Goal: Task Accomplishment & Management: Manage account settings

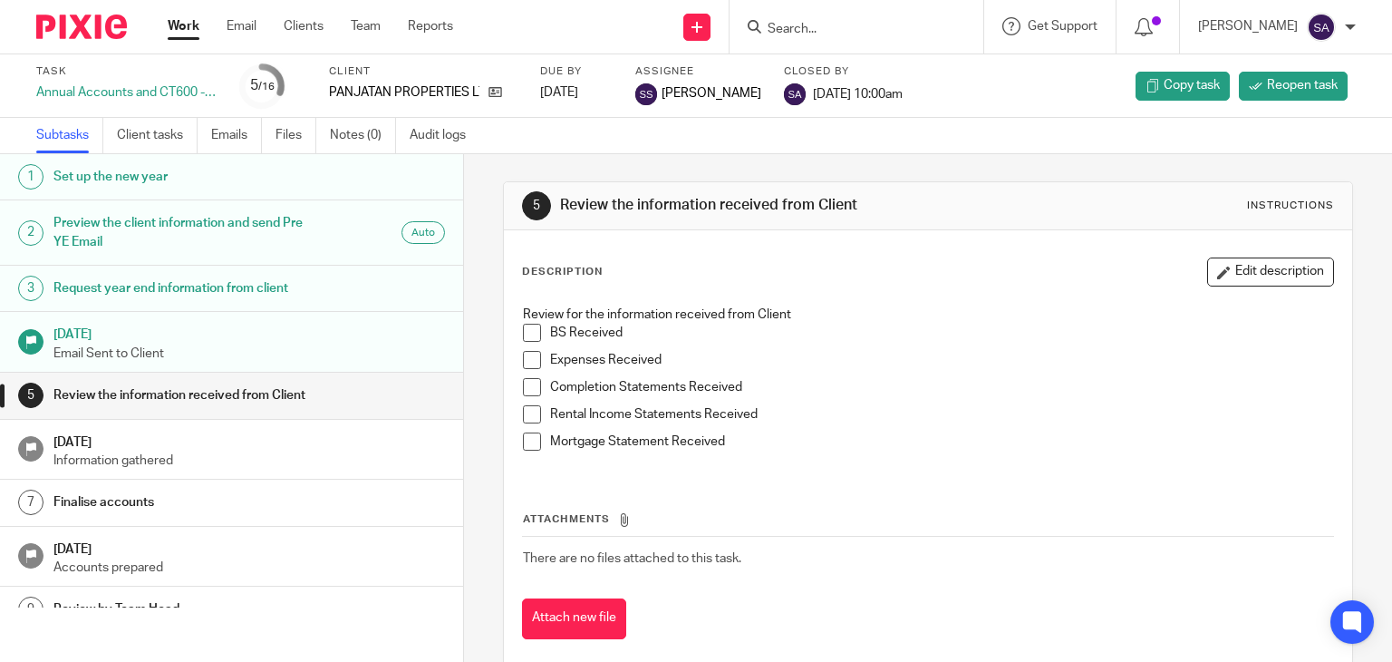
click at [826, 28] on input "Search" at bounding box center [847, 30] width 163 height 16
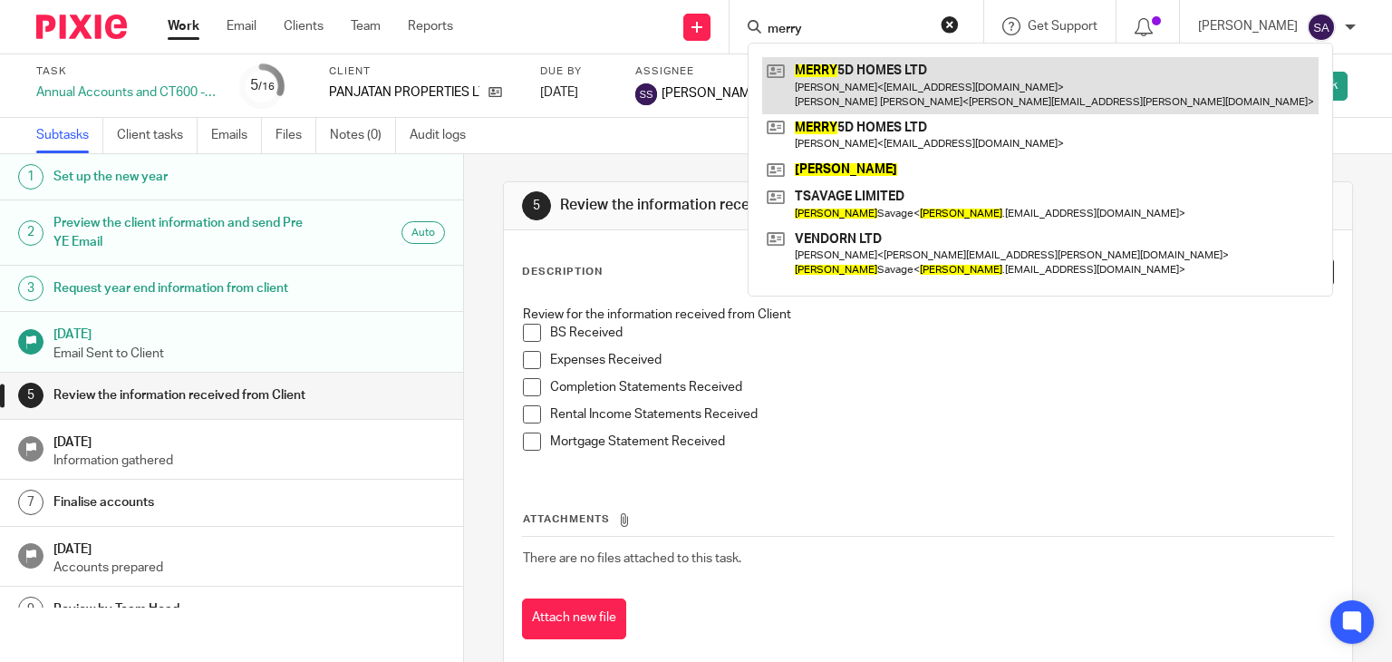
type input "merry"
click at [900, 83] on link at bounding box center [1040, 85] width 556 height 56
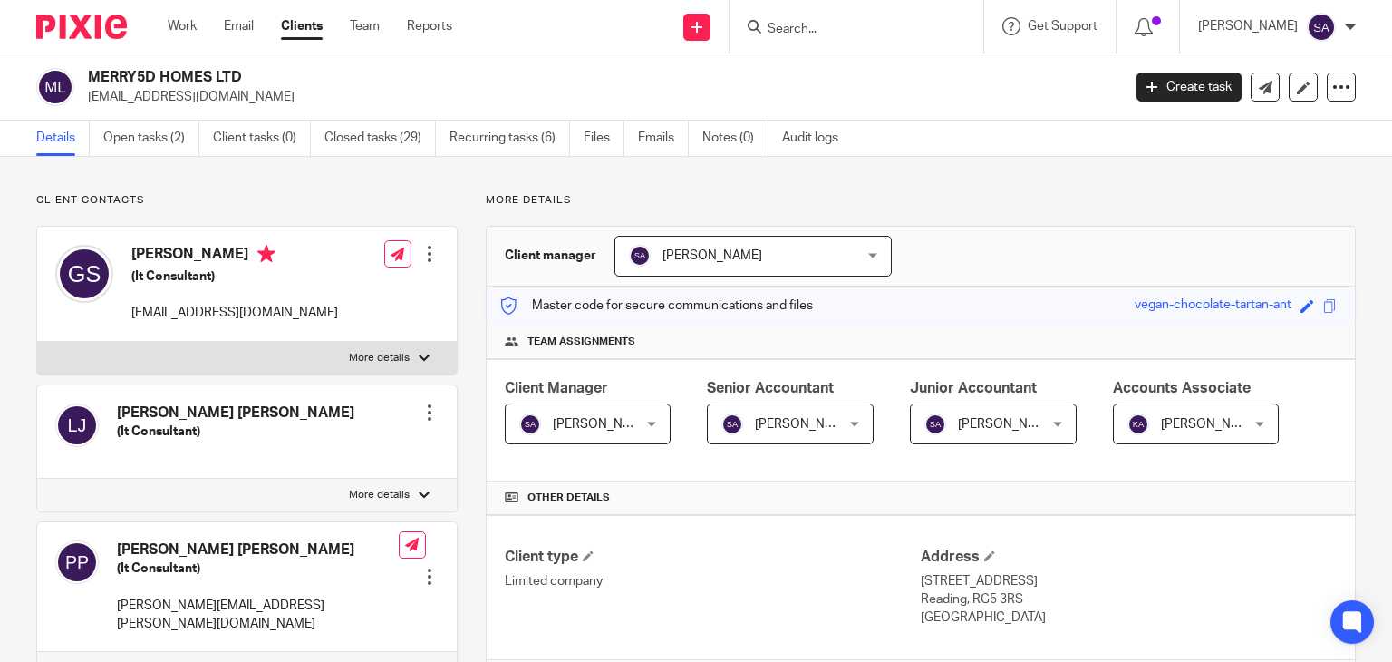
click at [427, 253] on div at bounding box center [429, 254] width 18 height 18
click at [316, 290] on link "Edit contact" at bounding box center [343, 294] width 173 height 26
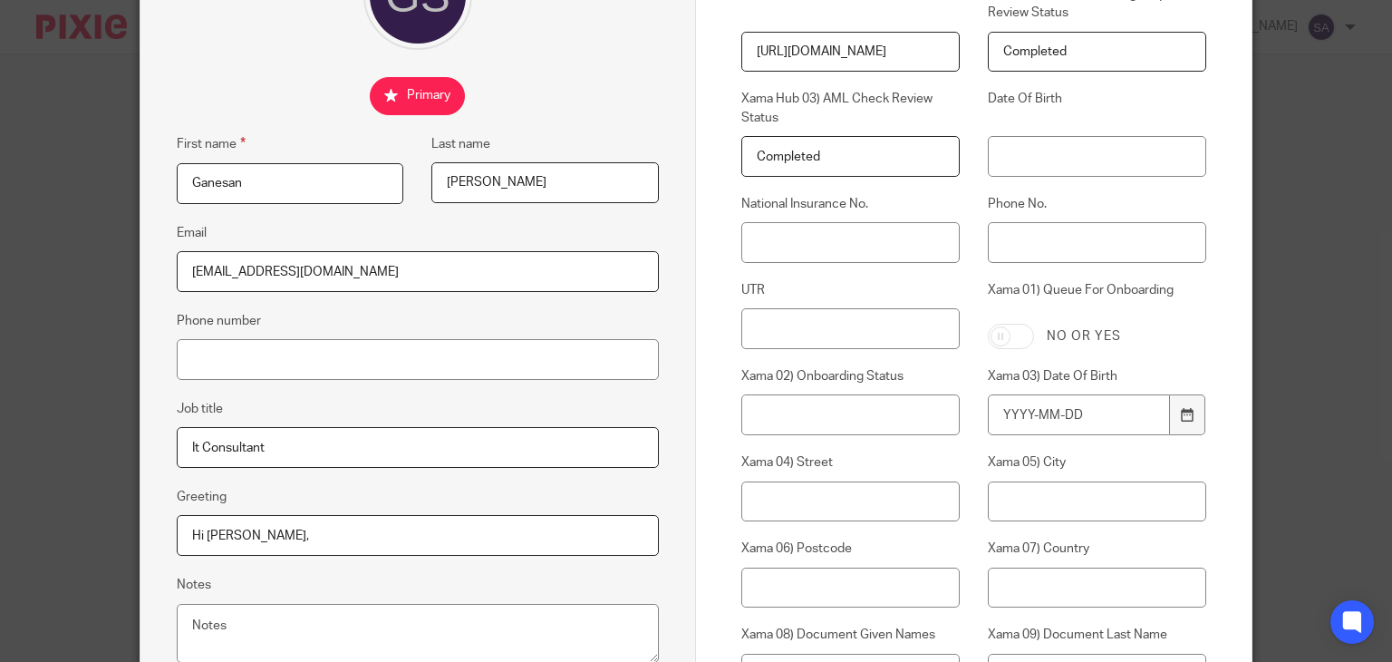
scroll to position [272, 0]
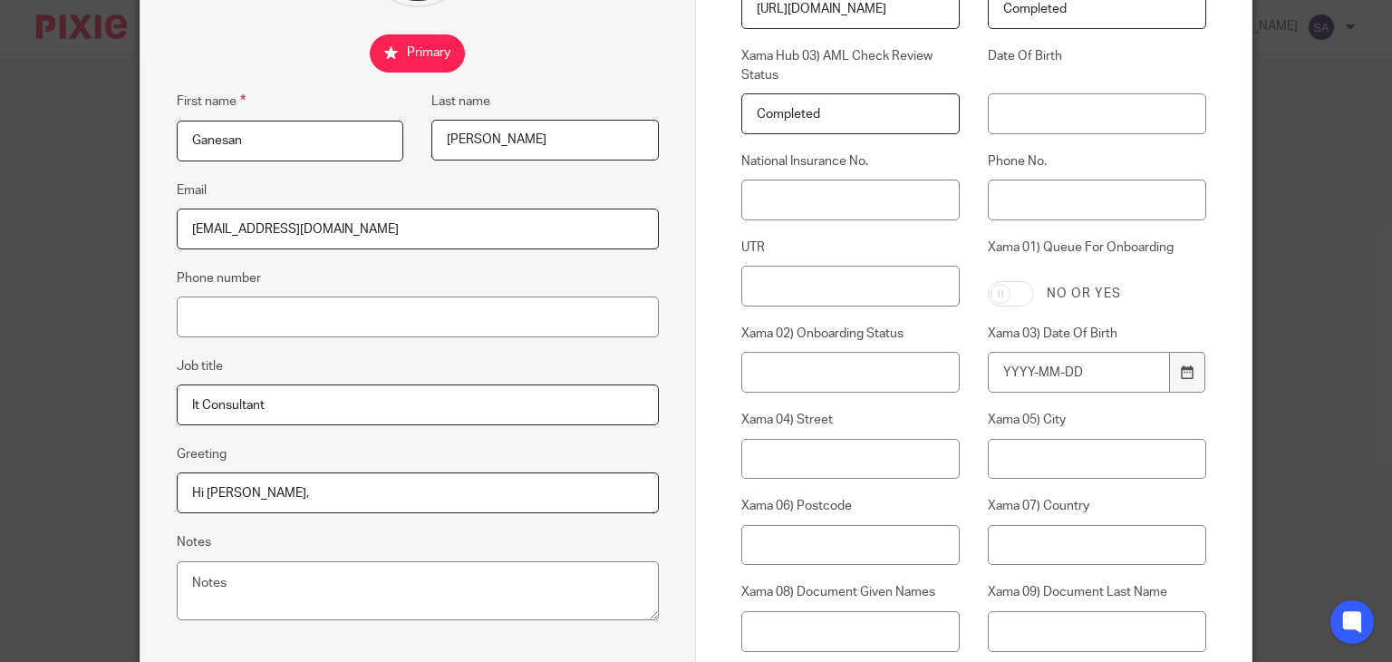
drag, startPoint x: 324, startPoint y: 244, endPoint x: 91, endPoint y: 237, distance: 233.9
click at [91, 237] on div "Edit contact First name Ganesan Last name Sivaramakrishnan Email javagans@yahoo…" at bounding box center [696, 331] width 1392 height 662
paste input "merry5dhomes@gmail"
drag, startPoint x: 373, startPoint y: 232, endPoint x: 109, endPoint y: 229, distance: 264.6
click at [109, 229] on div "Edit contact First name Ganesan Last name Sivaramakrishnan Email merry5dhomes@g…" at bounding box center [696, 331] width 1392 height 662
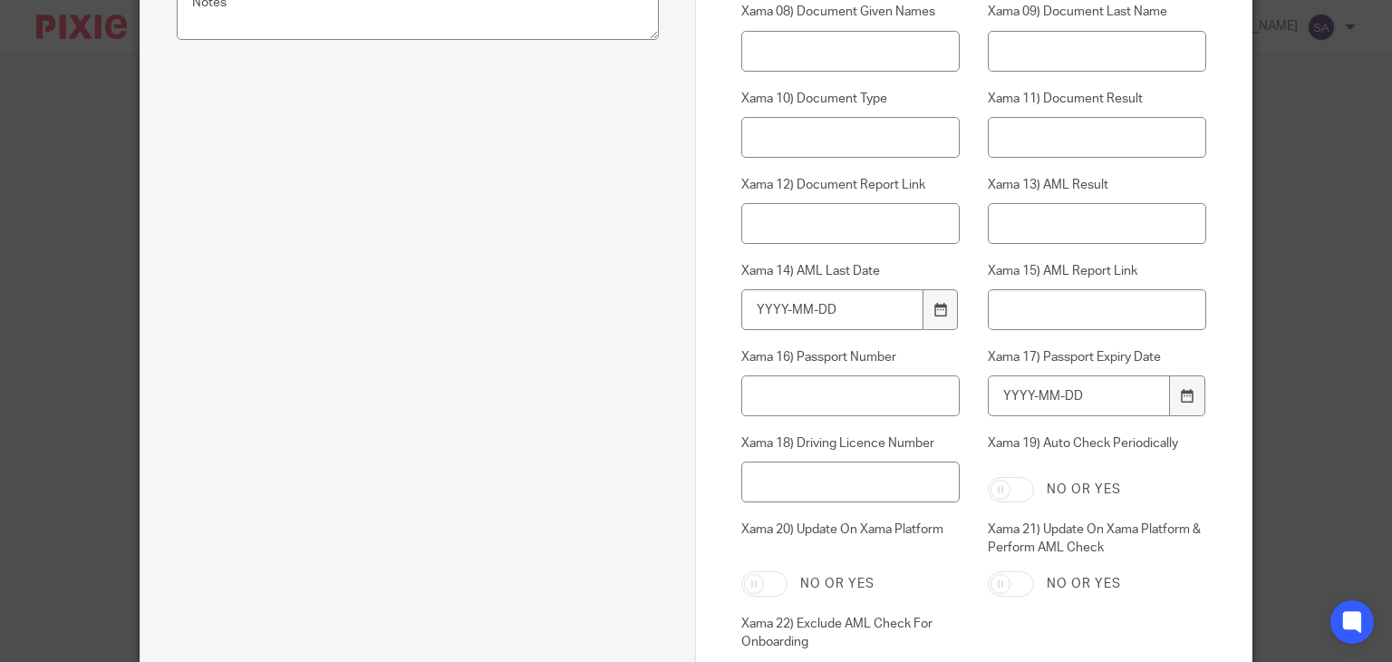
scroll to position [997, 0]
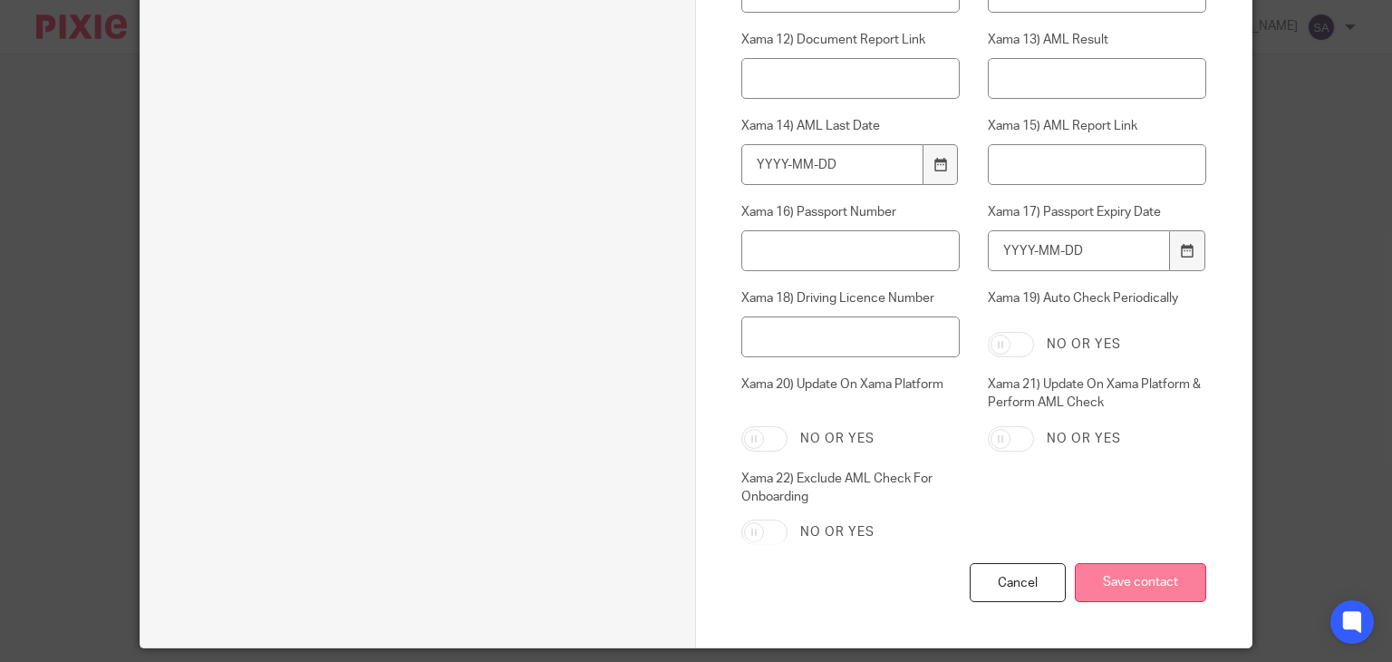
type input "merry5dhomes@gmail.com"
click at [1127, 575] on input "Save contact" at bounding box center [1140, 582] width 131 height 39
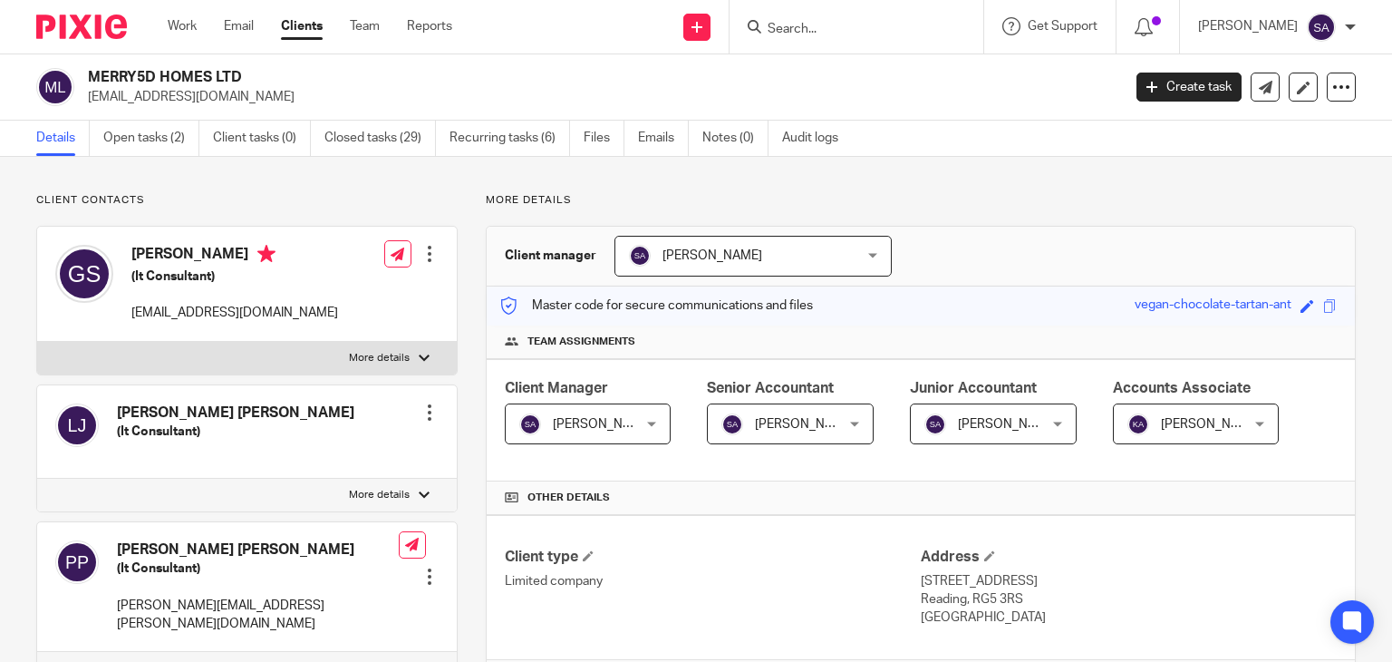
scroll to position [91, 0]
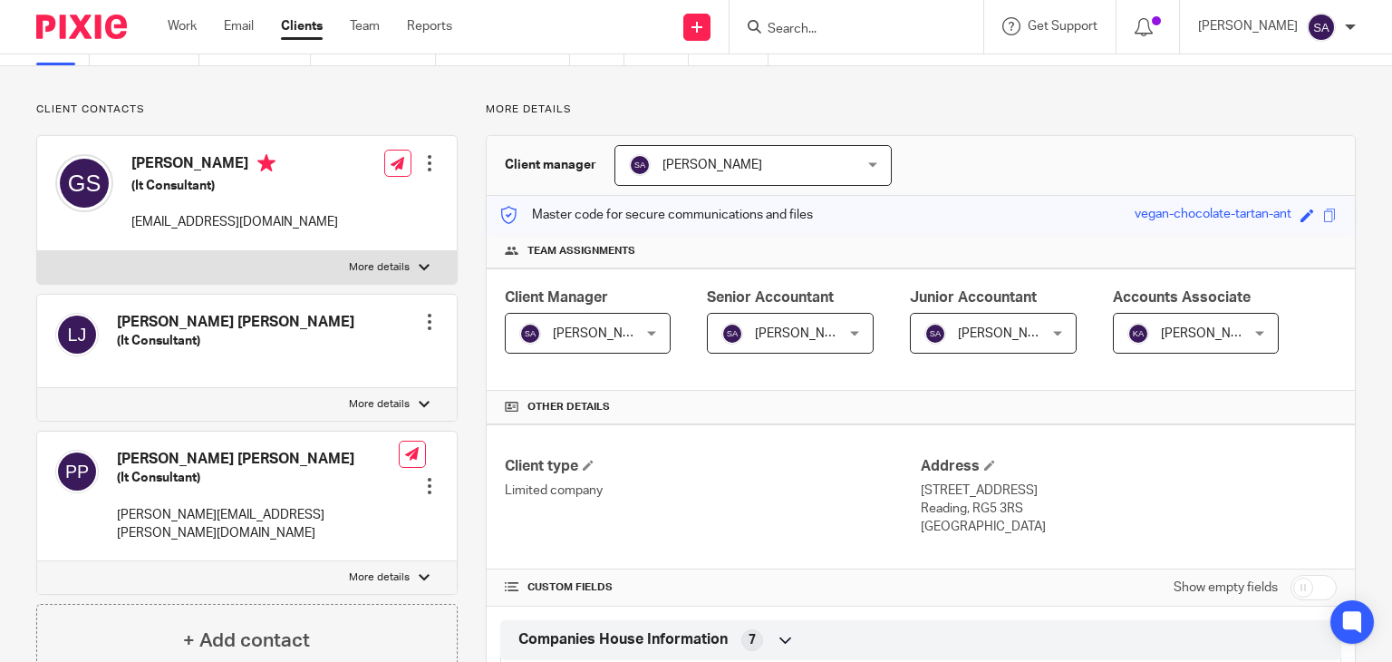
click at [420, 314] on div at bounding box center [429, 322] width 18 height 18
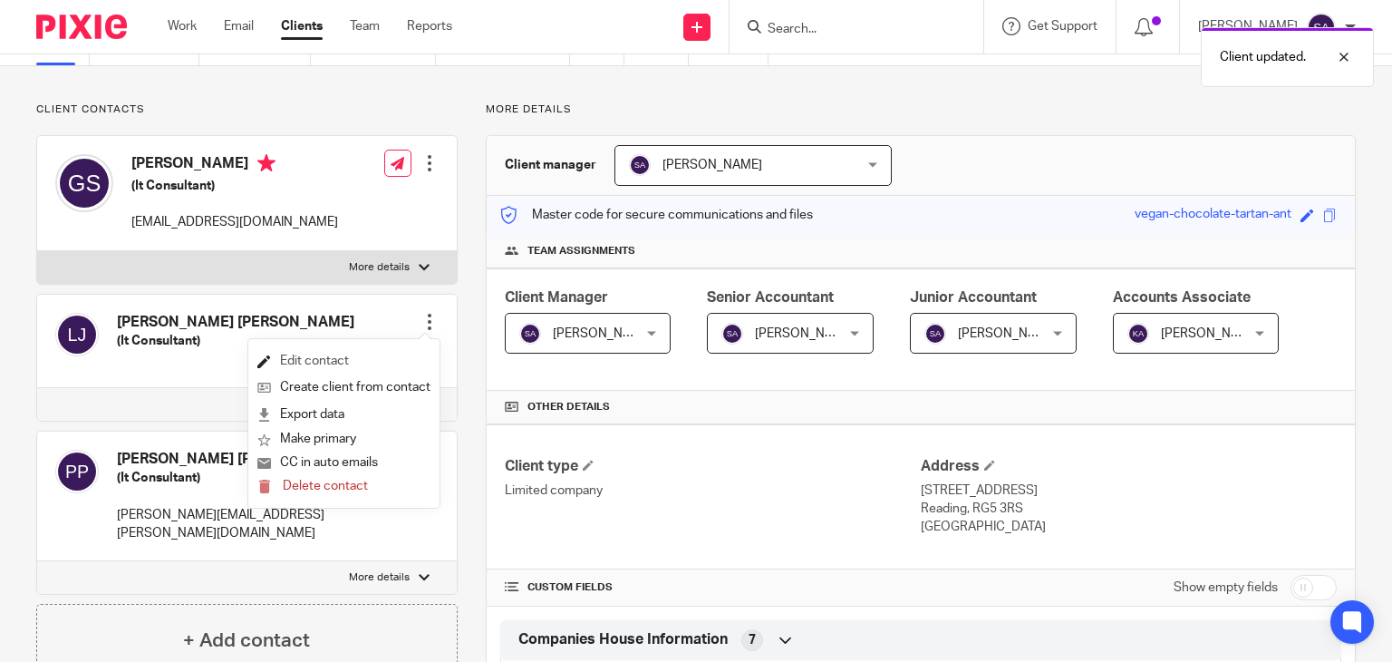
click at [328, 362] on link "Edit contact" at bounding box center [343, 361] width 173 height 26
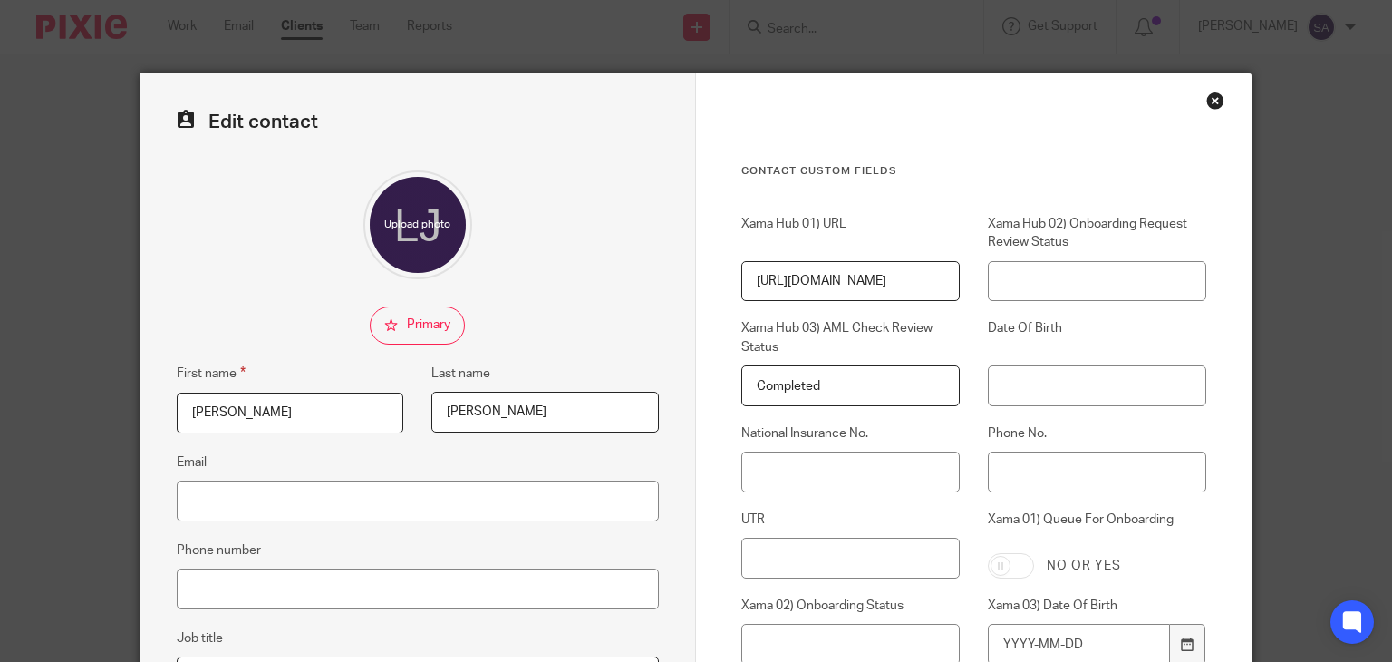
click at [1206, 93] on div "Close this dialog window" at bounding box center [1215, 101] width 18 height 18
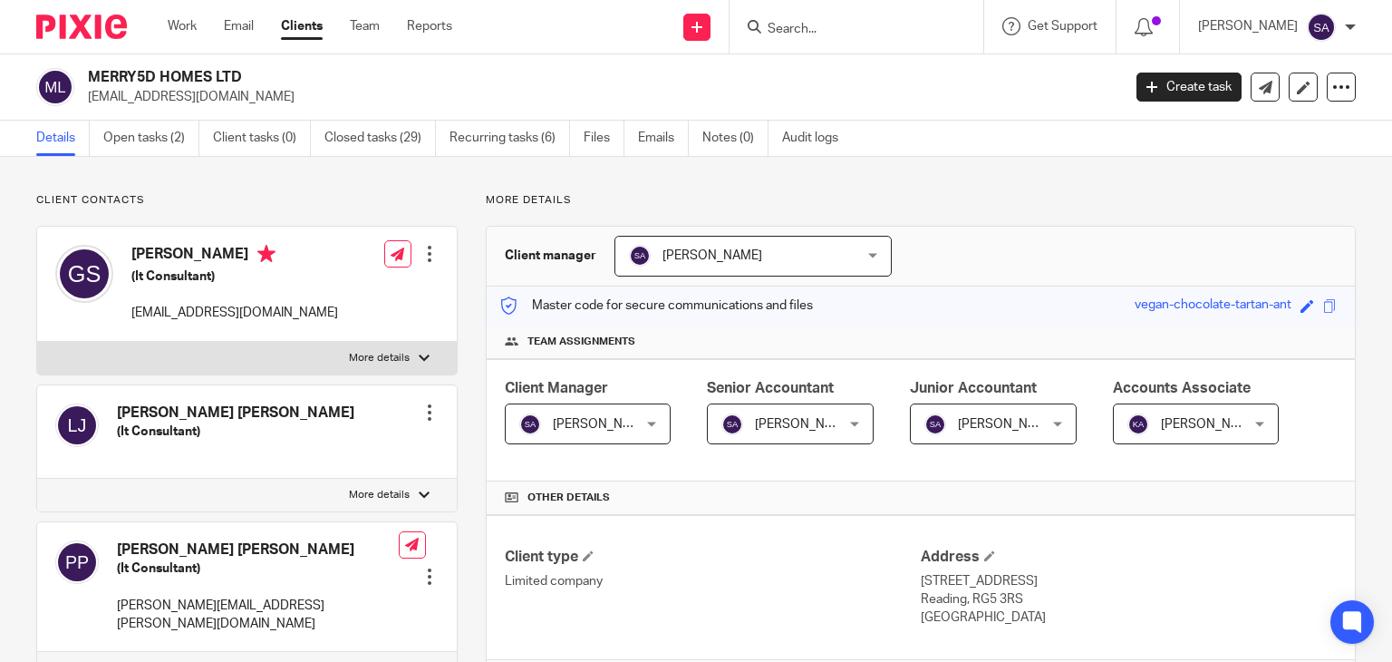
scroll to position [91, 0]
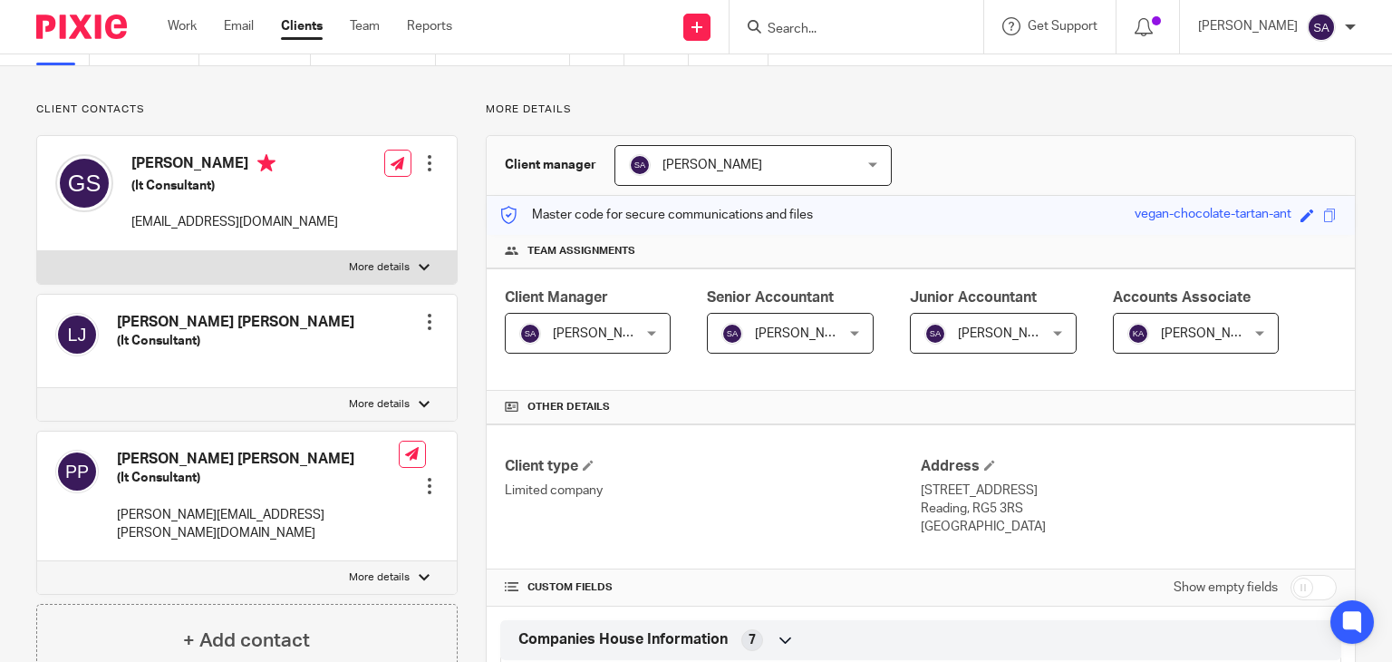
click at [426, 477] on div at bounding box center [429, 486] width 18 height 18
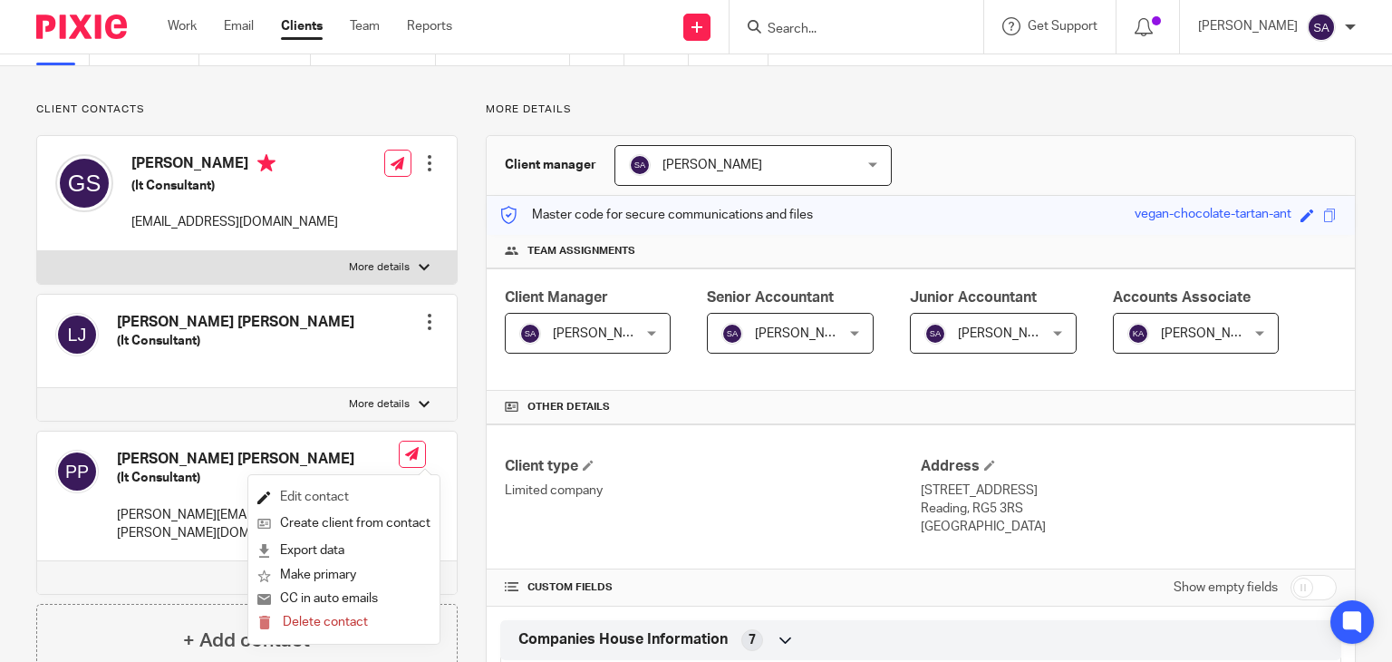
click at [338, 494] on link "Edit contact" at bounding box center [343, 497] width 173 height 26
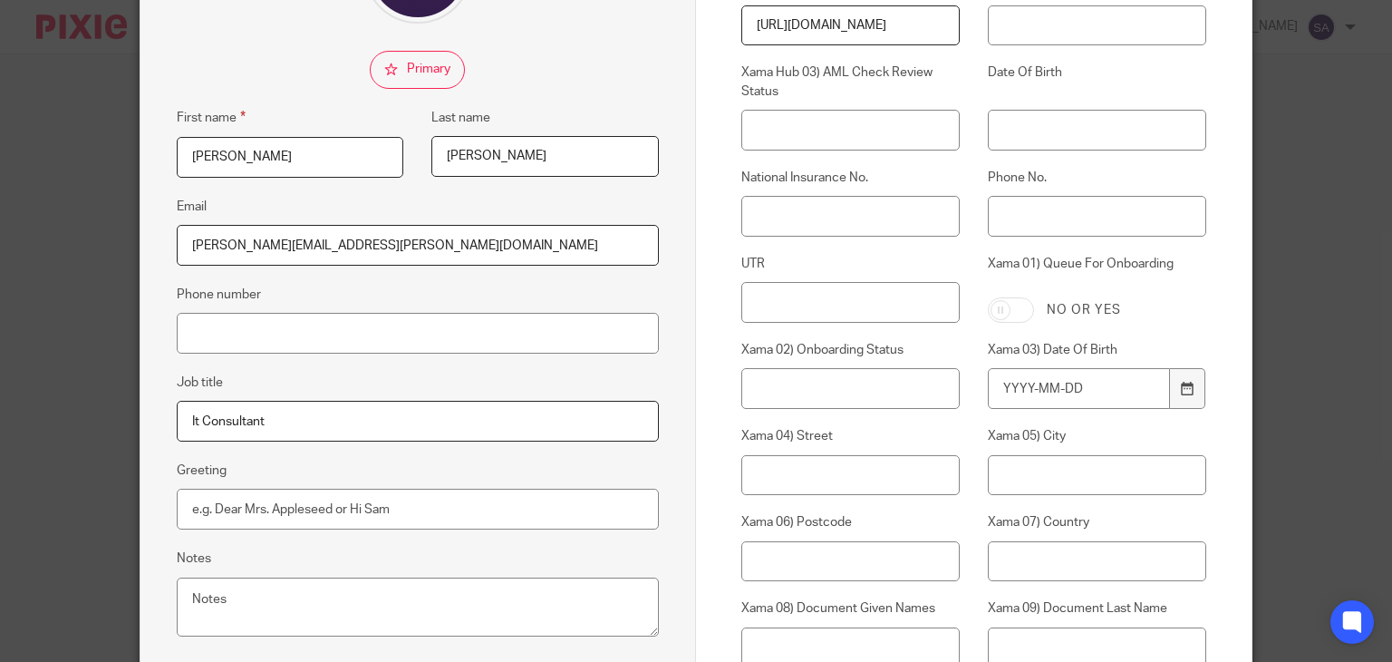
scroll to position [272, 0]
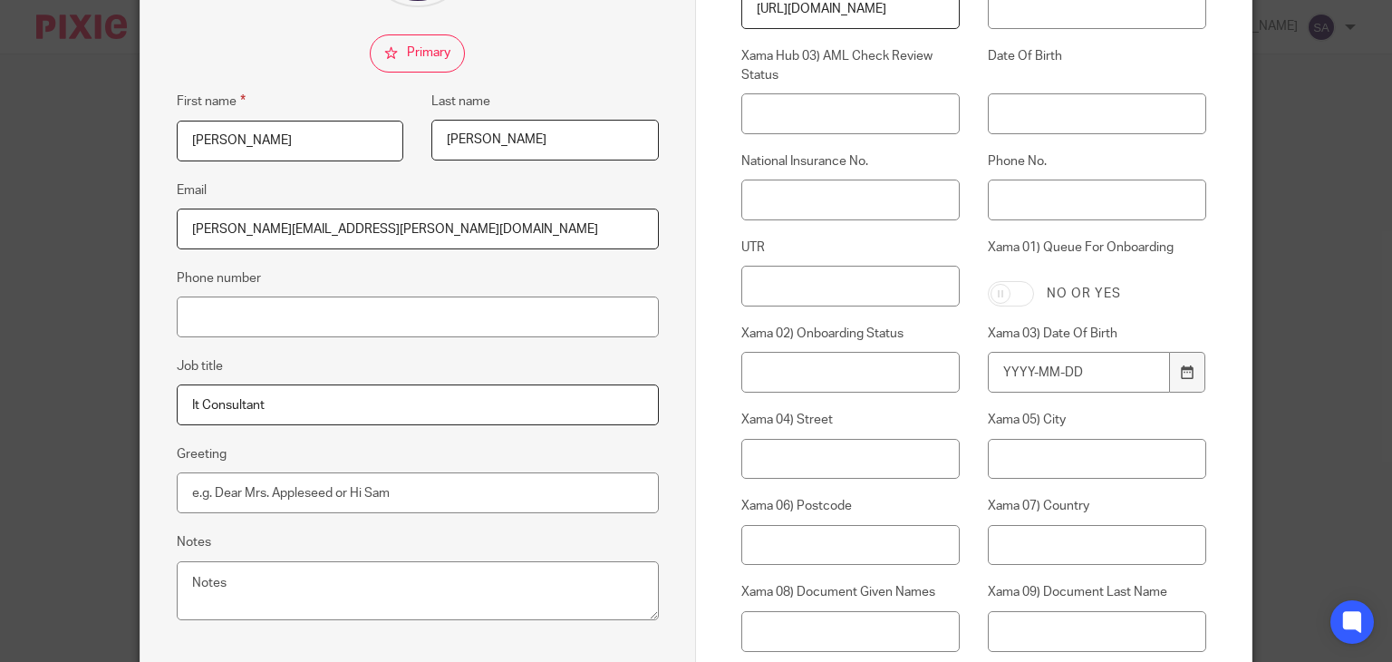
drag, startPoint x: 357, startPoint y: 231, endPoint x: 159, endPoint y: 233, distance: 198.5
click at [159, 233] on div "Edit contact First name [PERSON_NAME] Last name [PERSON_NAME] Email [PERSON_NAM…" at bounding box center [418, 587] width 556 height 1570
paste input "merry5dhomes"
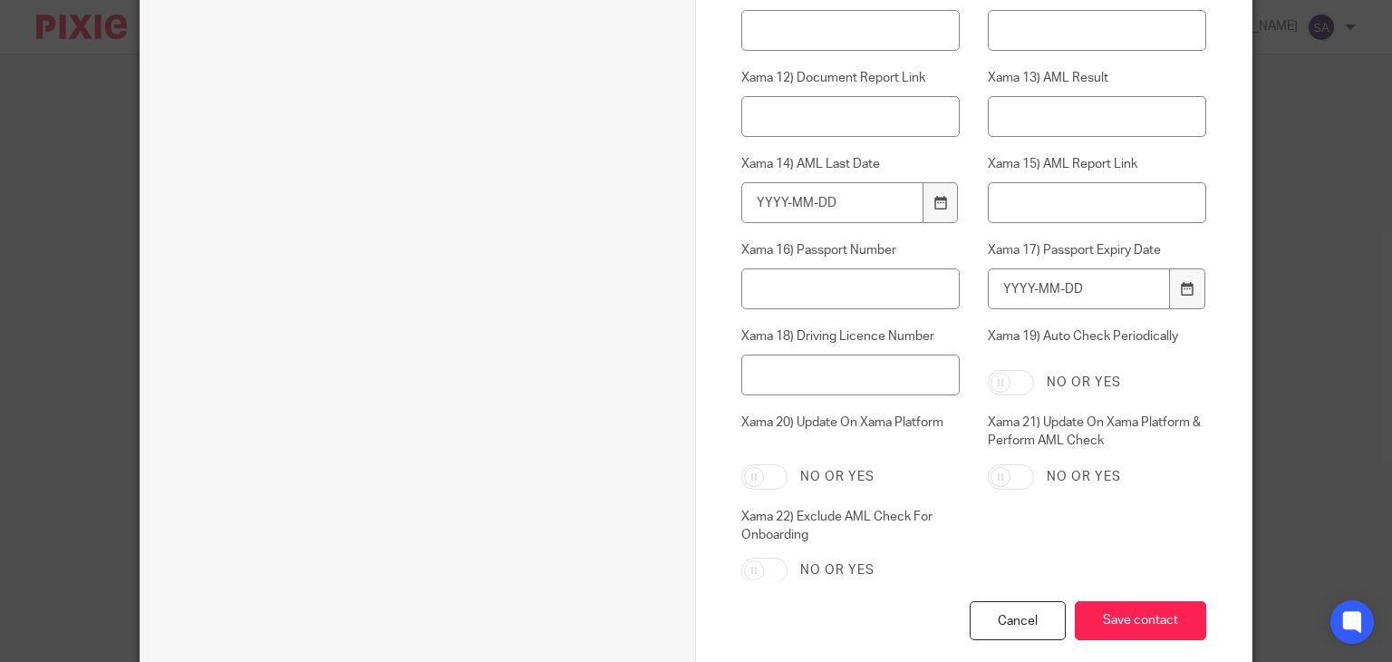
scroll to position [1056, 0]
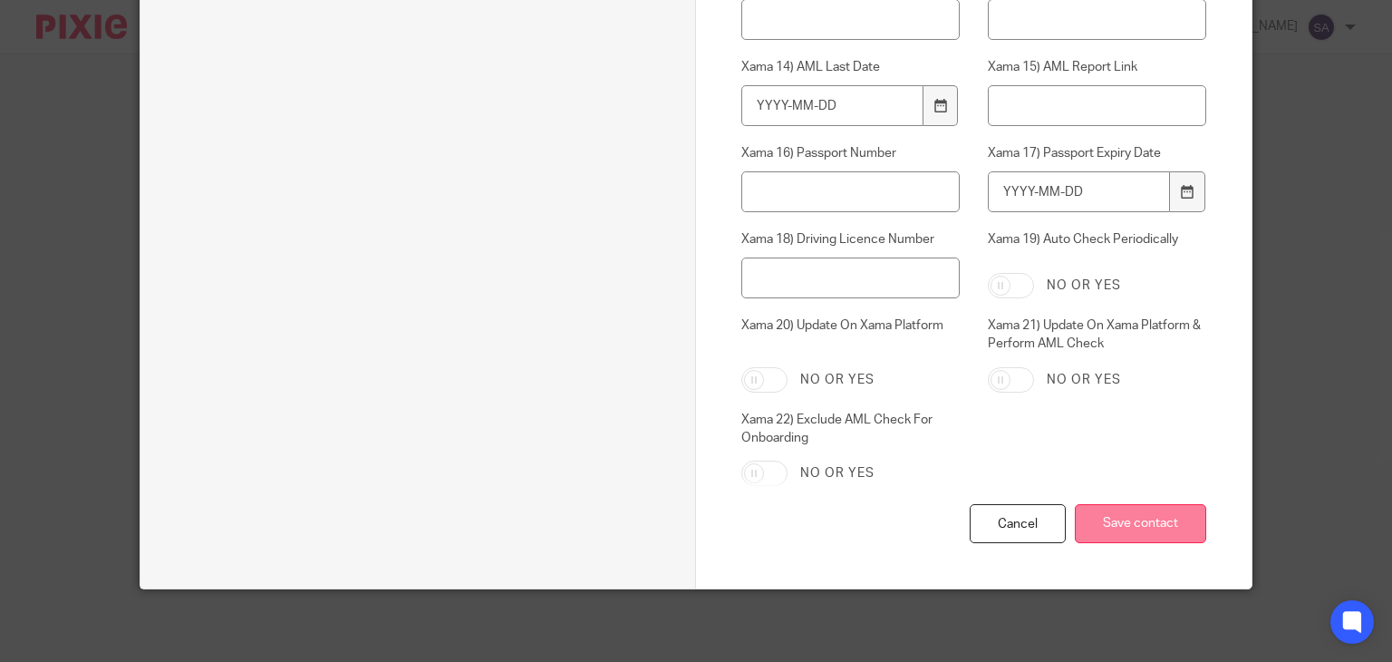
type input "[EMAIL_ADDRESS][DOMAIN_NAME]"
click at [1155, 534] on input "Save contact" at bounding box center [1140, 523] width 131 height 39
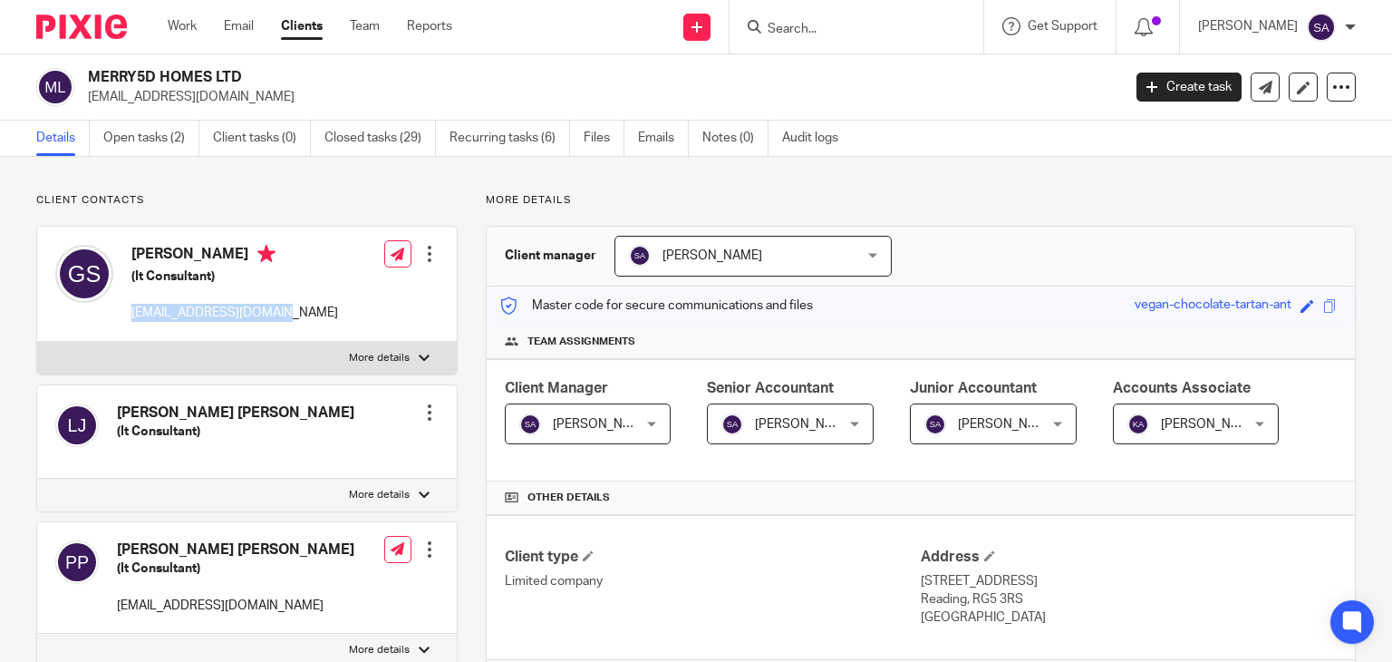
drag, startPoint x: 303, startPoint y: 314, endPoint x: 131, endPoint y: 311, distance: 171.3
click at [131, 311] on p "[EMAIL_ADDRESS][DOMAIN_NAME]" at bounding box center [234, 313] width 207 height 18
click at [184, 213] on div "Client contacts [PERSON_NAME] (It Consultant) [EMAIL_ADDRESS][DOMAIN_NAME] Edit…" at bounding box center [246, 471] width 421 height 556
drag, startPoint x: 291, startPoint y: 305, endPoint x: 162, endPoint y: 258, distance: 137.0
click at [131, 298] on div "[PERSON_NAME] (It Consultant) [EMAIL_ADDRESS][DOMAIN_NAME]" at bounding box center [234, 284] width 207 height 78
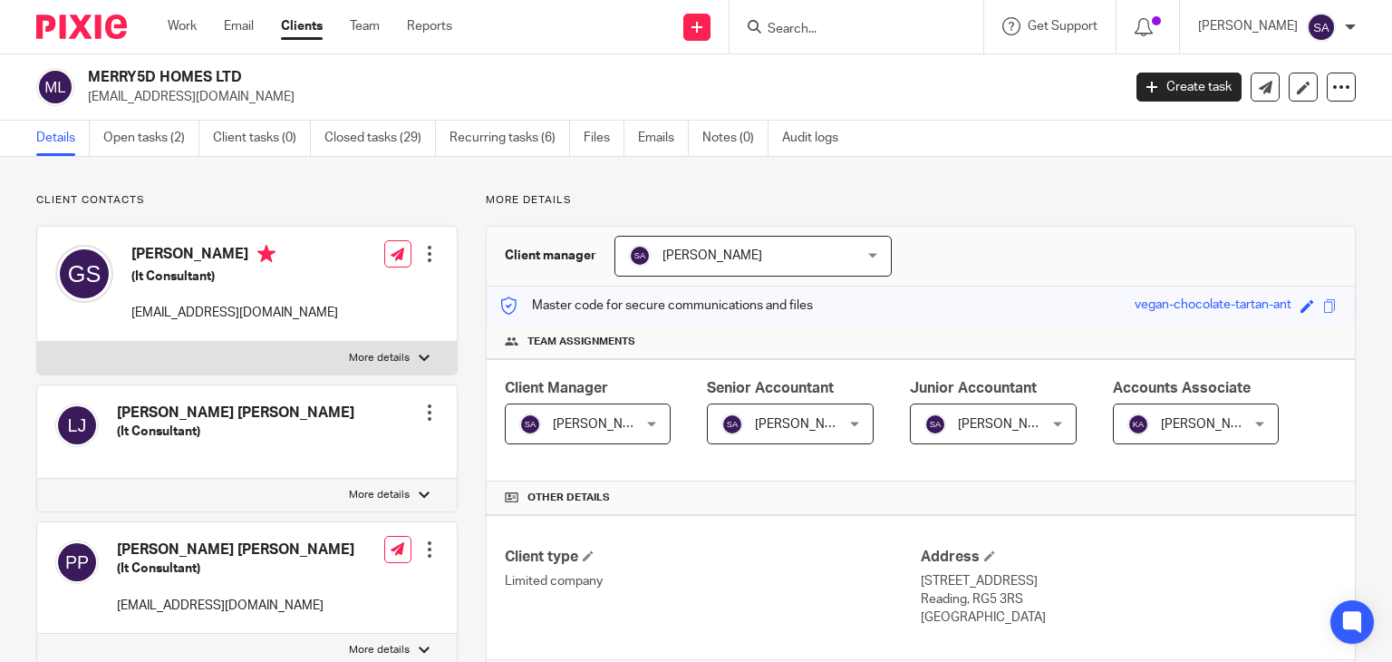
drag, startPoint x: 92, startPoint y: 76, endPoint x: 245, endPoint y: 72, distance: 152.3
click at [245, 72] on h2 "MERRY5D HOMES LTD" at bounding box center [496, 77] width 817 height 19
click at [250, 78] on h2 "MERRY5D HOMES LTD" at bounding box center [496, 77] width 817 height 19
drag, startPoint x: 253, startPoint y: 93, endPoint x: 92, endPoint y: 74, distance: 162.4
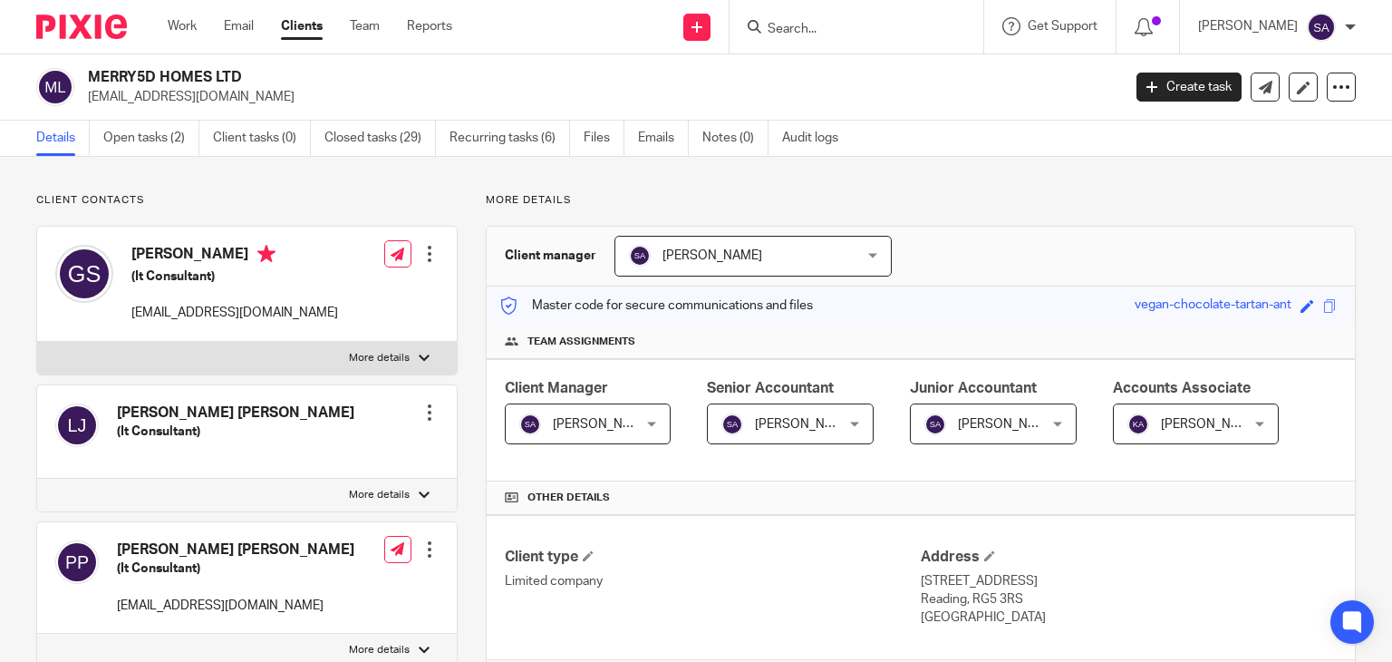
click at [92, 74] on div "MERRY5D HOMES LTD [EMAIL_ADDRESS][DOMAIN_NAME]" at bounding box center [598, 87] width 1021 height 38
drag, startPoint x: 577, startPoint y: 200, endPoint x: 467, endPoint y: 195, distance: 110.7
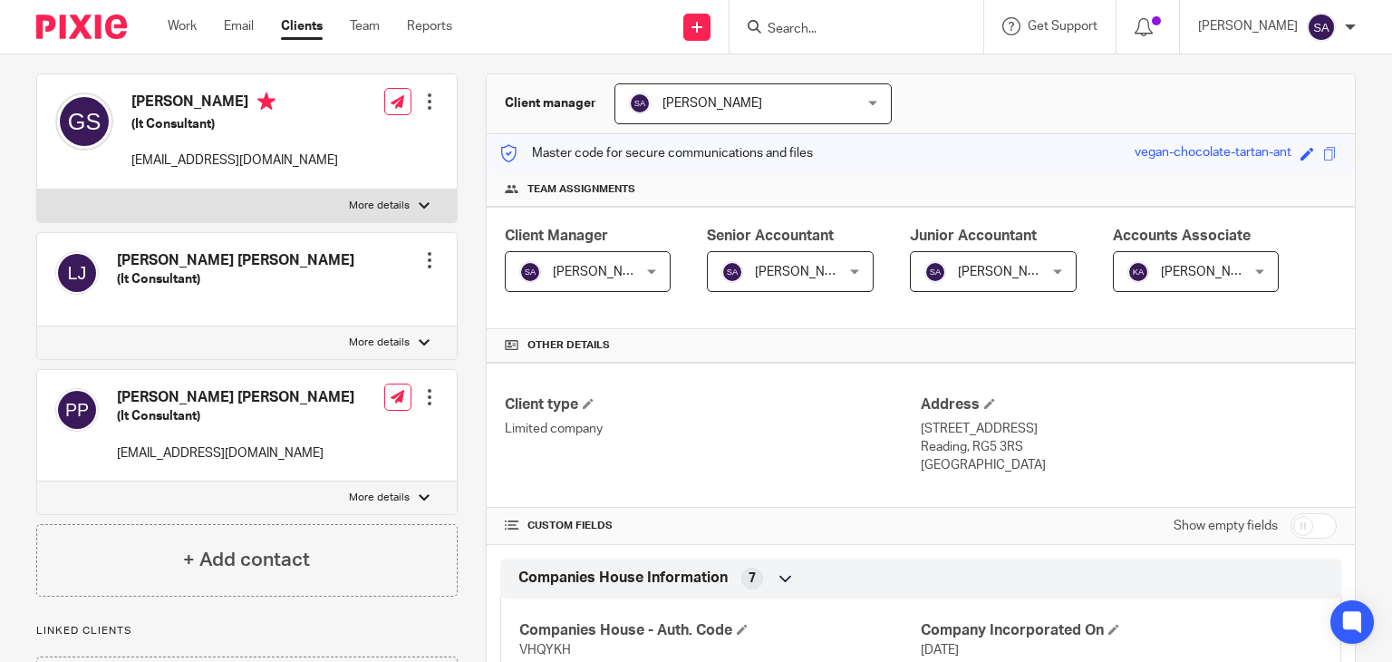
scroll to position [151, 0]
